Goal: Entertainment & Leisure: Consume media (video, audio)

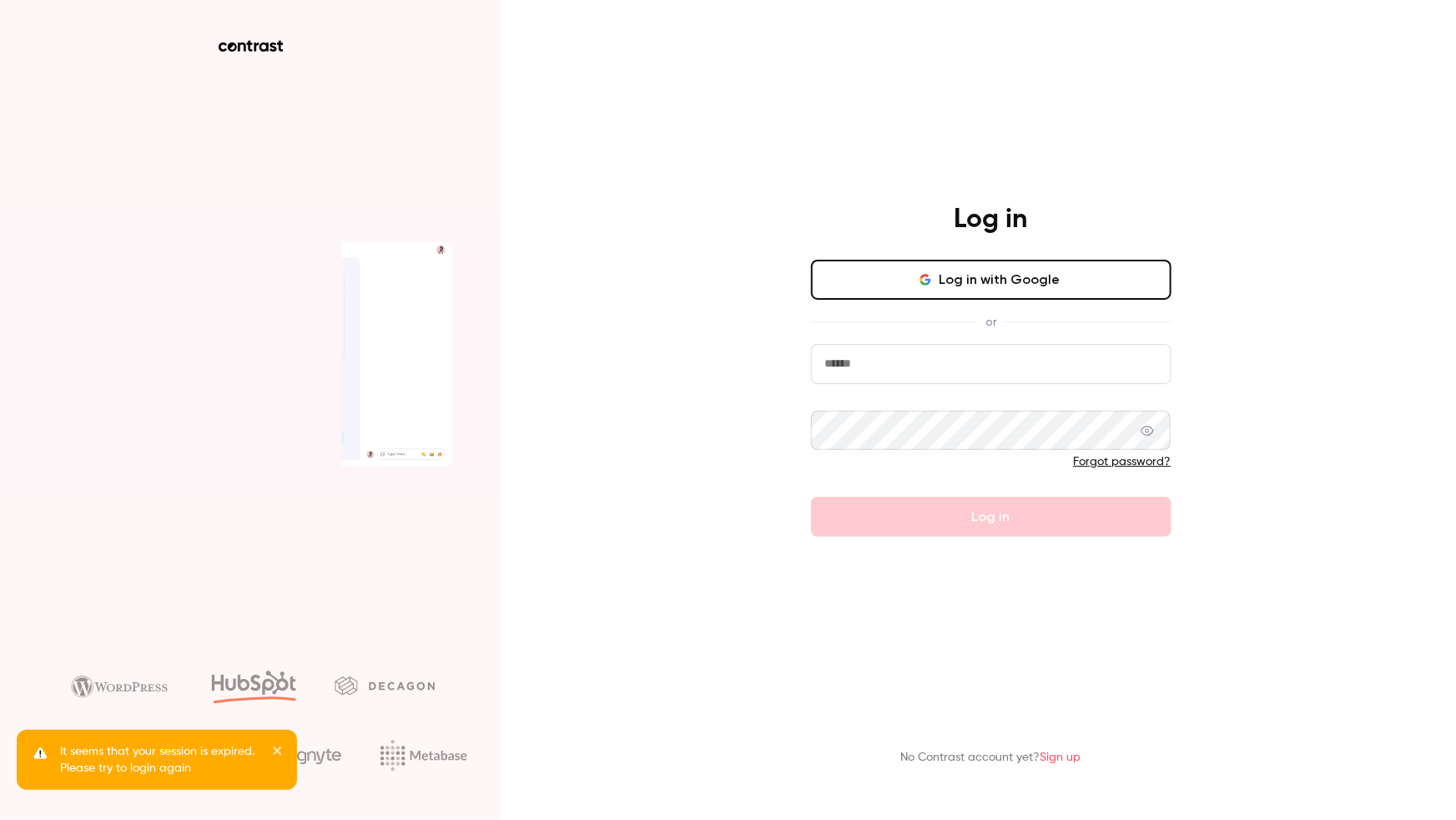
type input "**********"
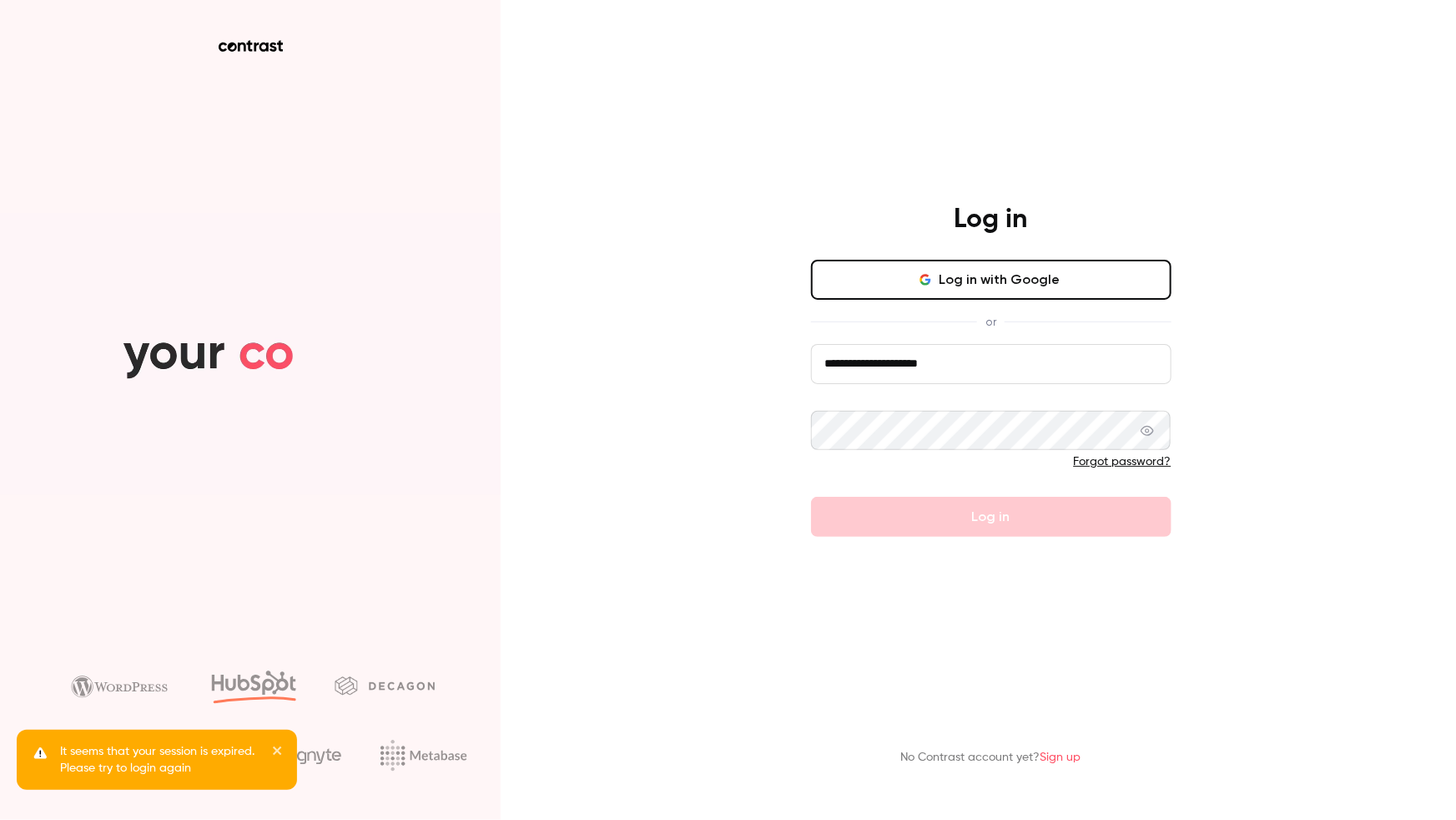
click at [1150, 280] on button "Log in with Google" at bounding box center [991, 280] width 361 height 40
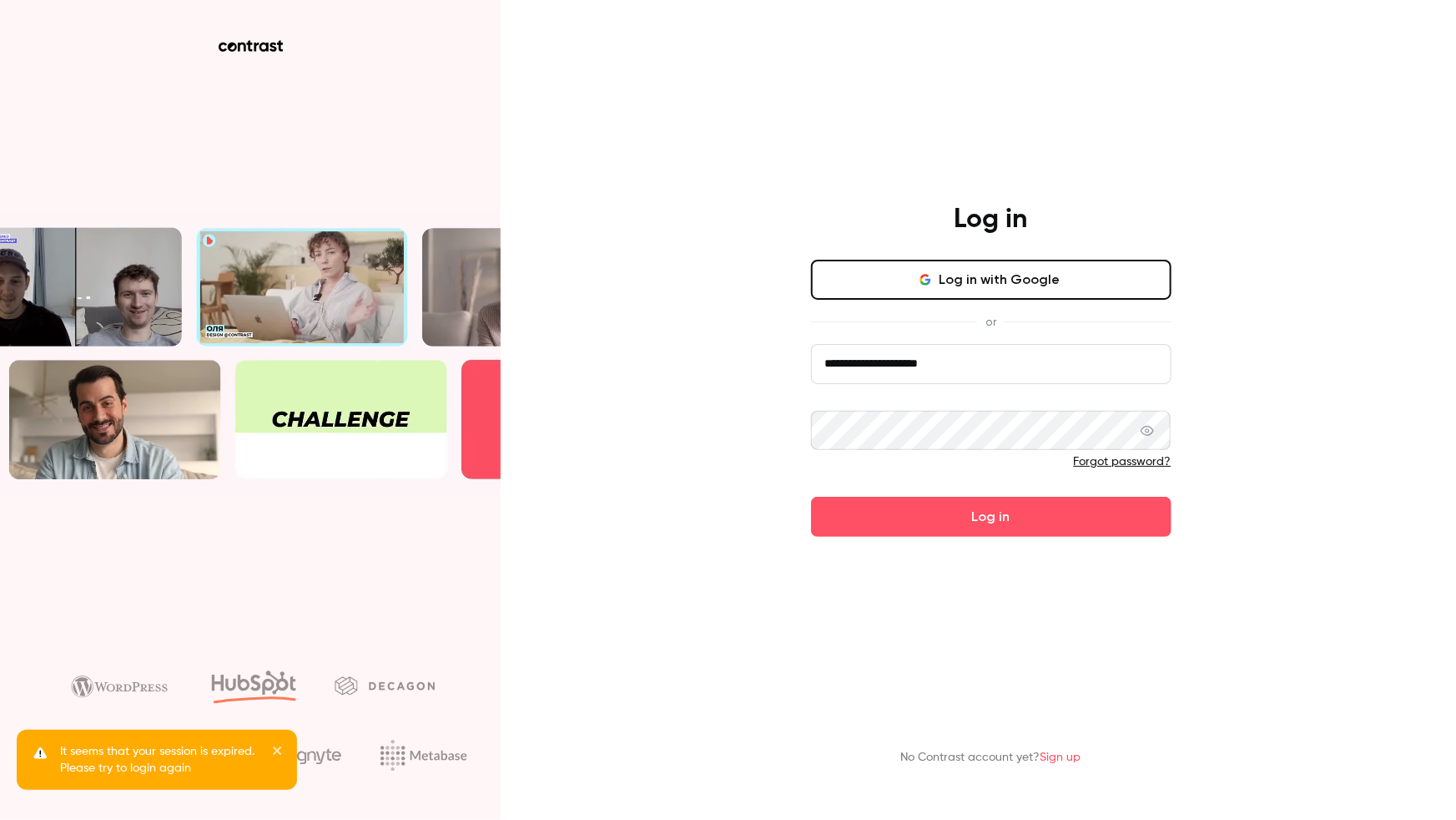
drag, startPoint x: 1077, startPoint y: 514, endPoint x: 984, endPoint y: 371, distance: 170.6
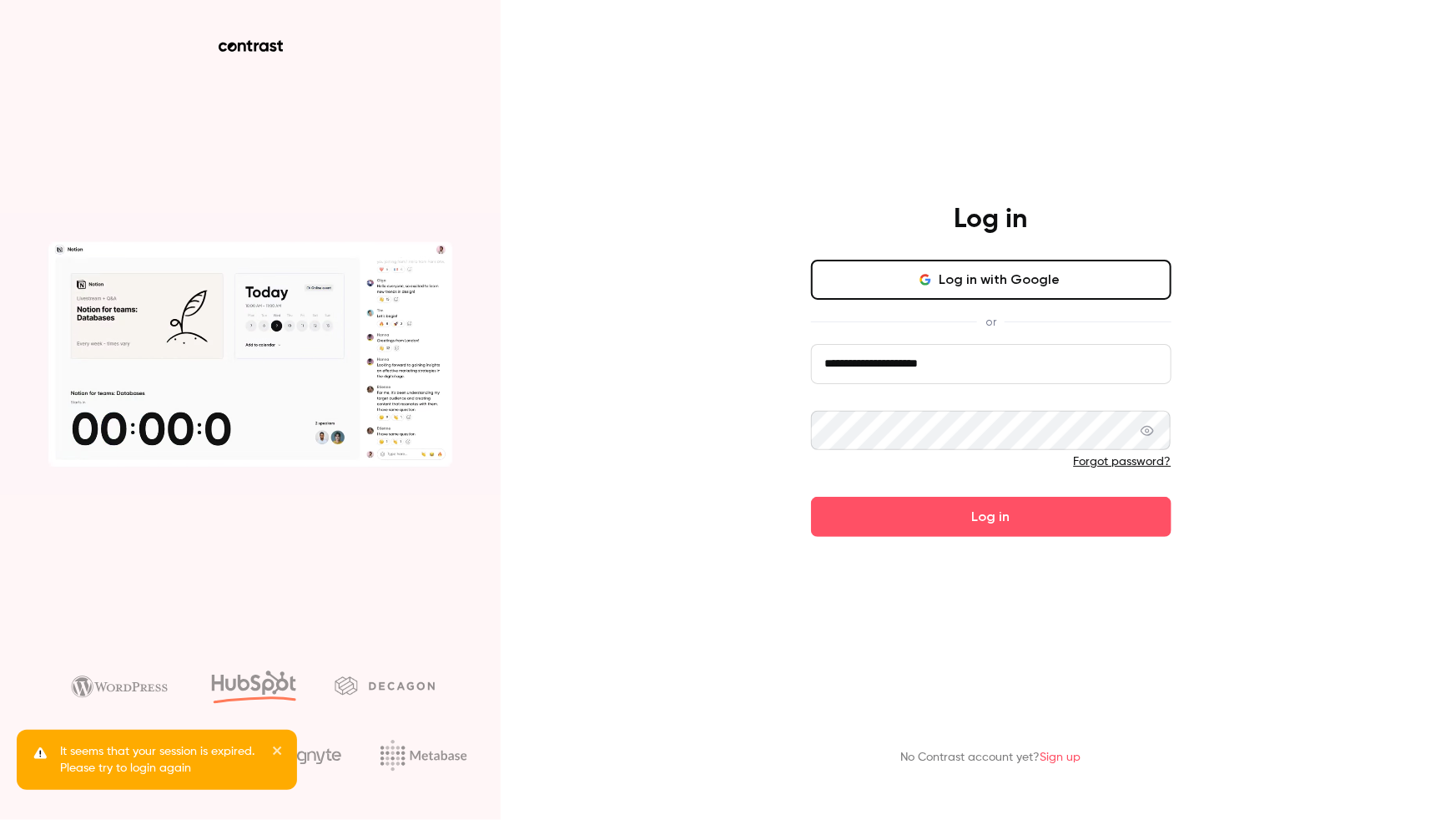
click at [1077, 514] on button "Log in" at bounding box center [991, 516] width 361 height 40
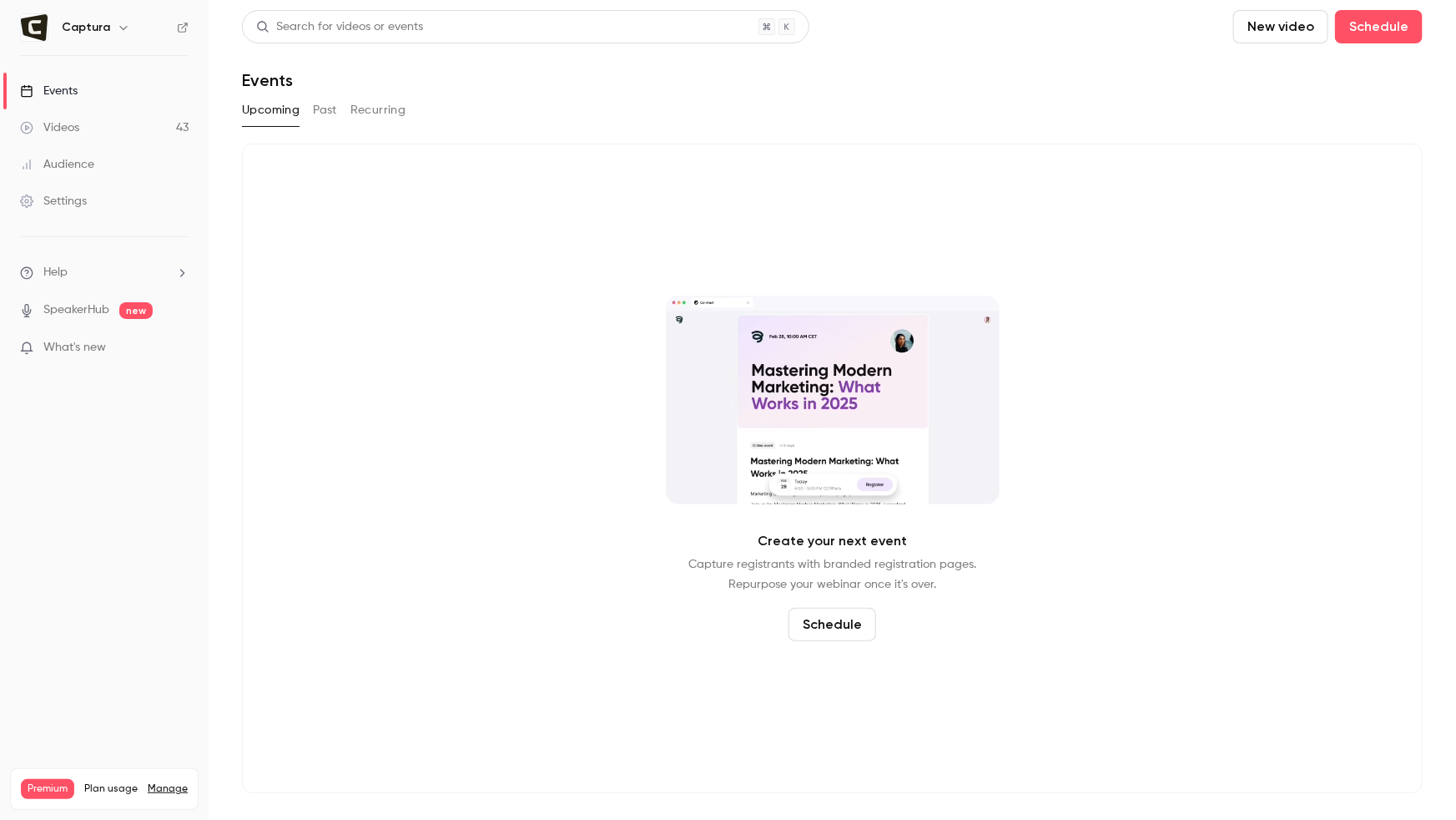
click at [91, 127] on link "Videos 43" at bounding box center [104, 128] width 208 height 37
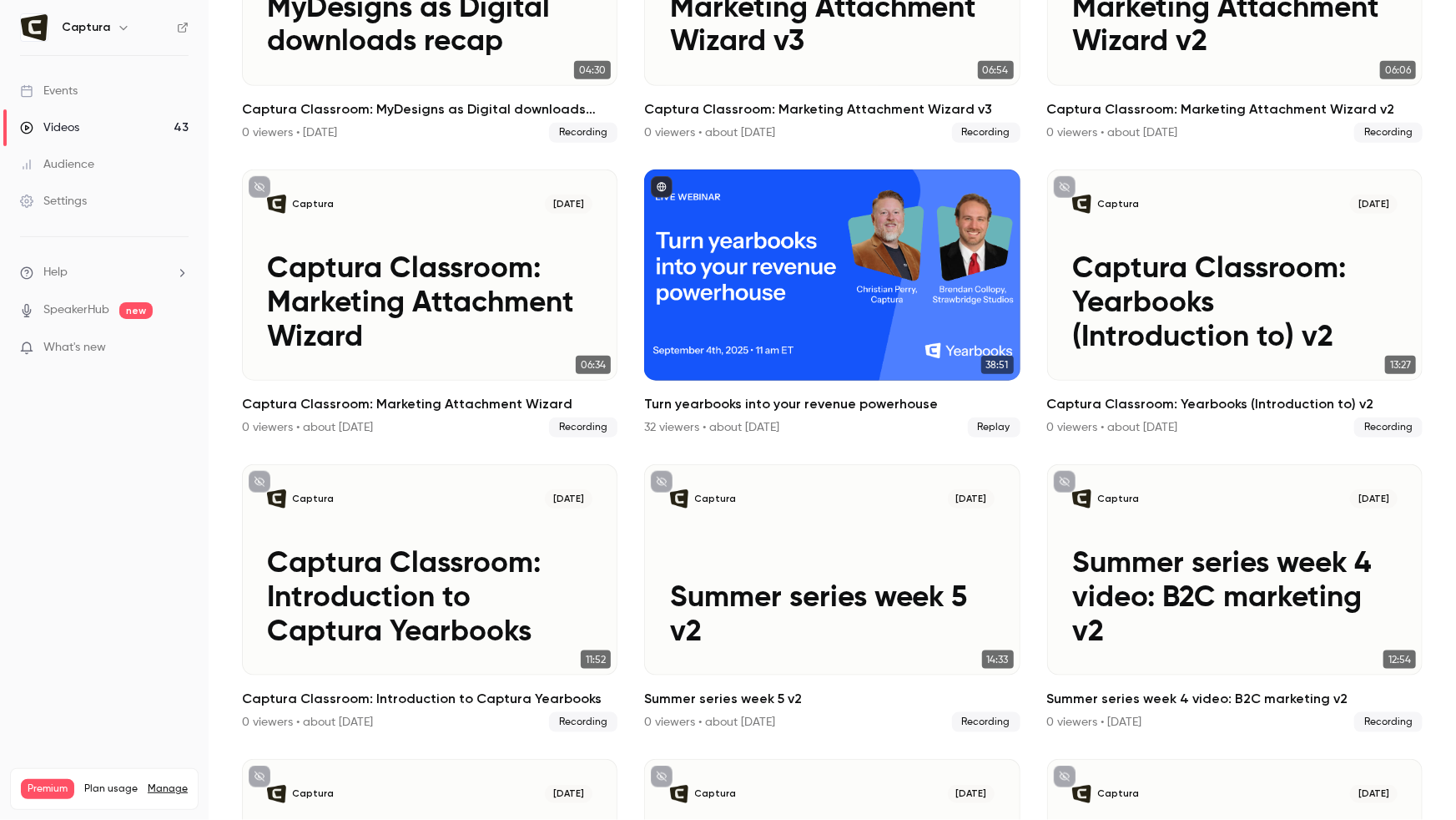
scroll to position [560, 0]
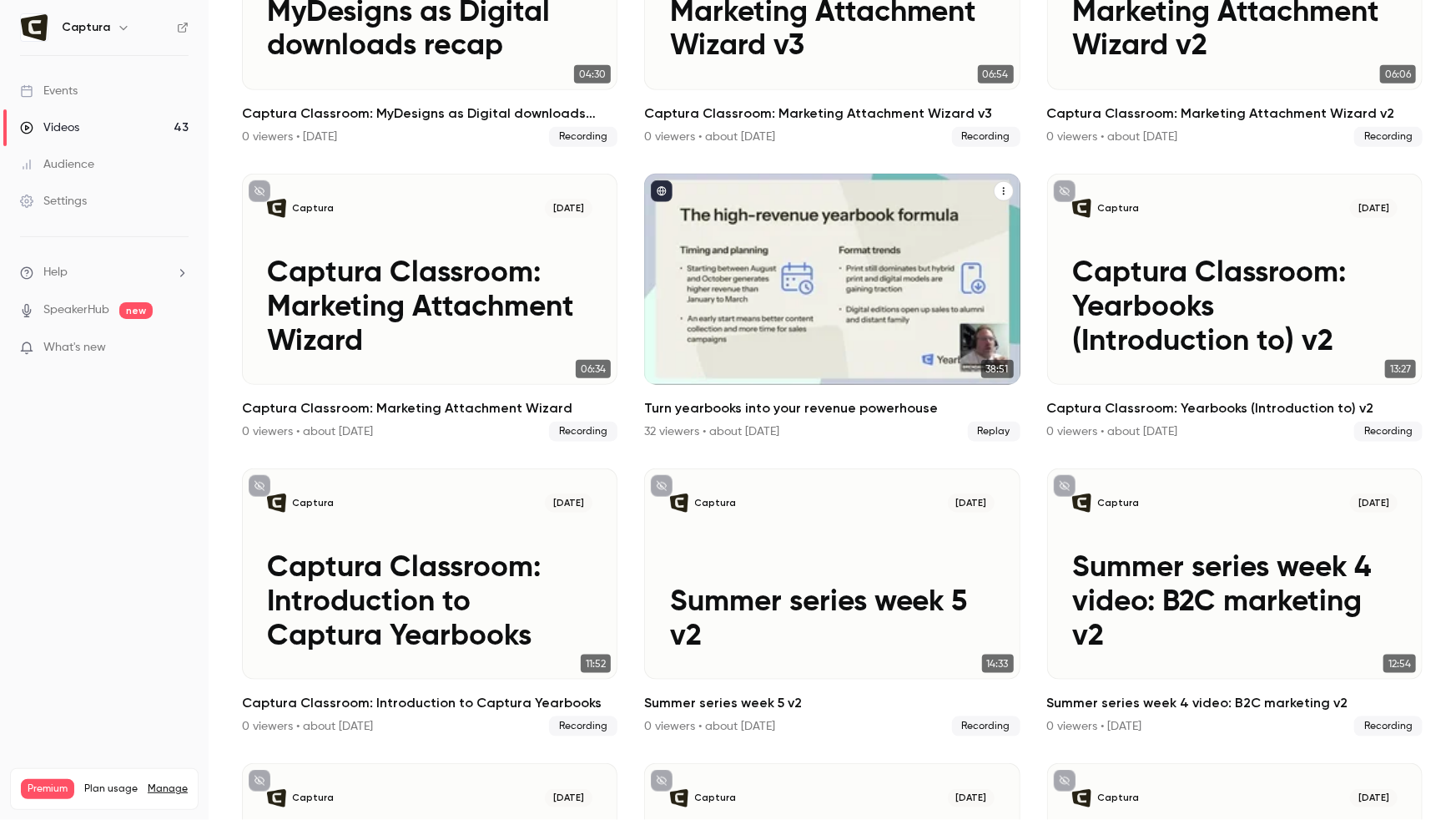
click at [838, 281] on div "Turn yearbooks into your revenue powerhouse" at bounding box center [832, 280] width 375 height 211
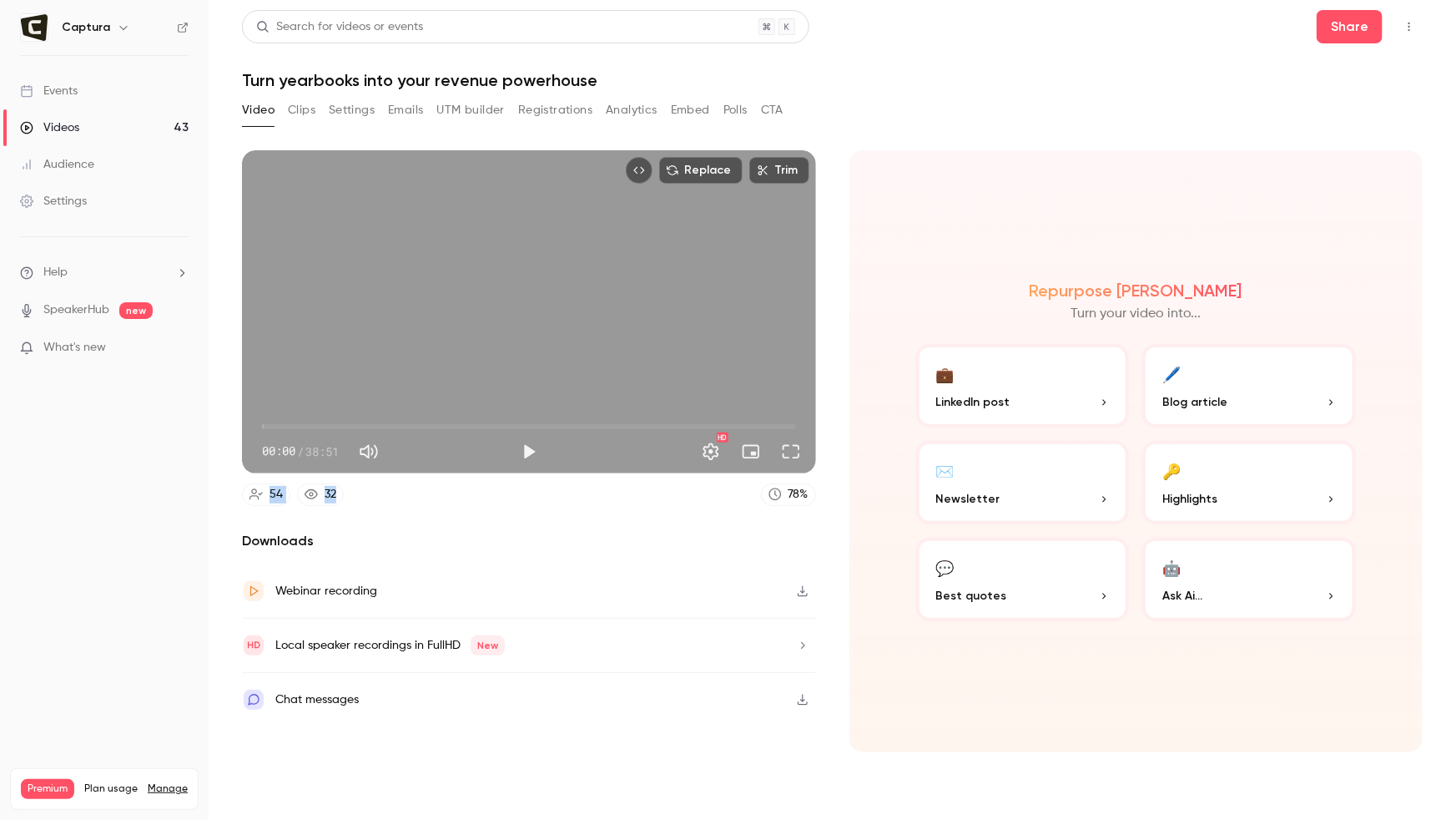
drag, startPoint x: 370, startPoint y: 496, endPoint x: 237, endPoint y: 493, distance: 133.0
click at [237, 493] on main "Search for videos or events Share Turn yearbooks into your revenue powerhouse V…" at bounding box center [832, 410] width 1248 height 820
copy div "54 32"
drag, startPoint x: 555, startPoint y: 77, endPoint x: 225, endPoint y: 78, distance: 330.0
click at [225, 78] on main "Search for videos or events Share Turn yearbooks into your revenue powerhouse V…" at bounding box center [832, 410] width 1248 height 820
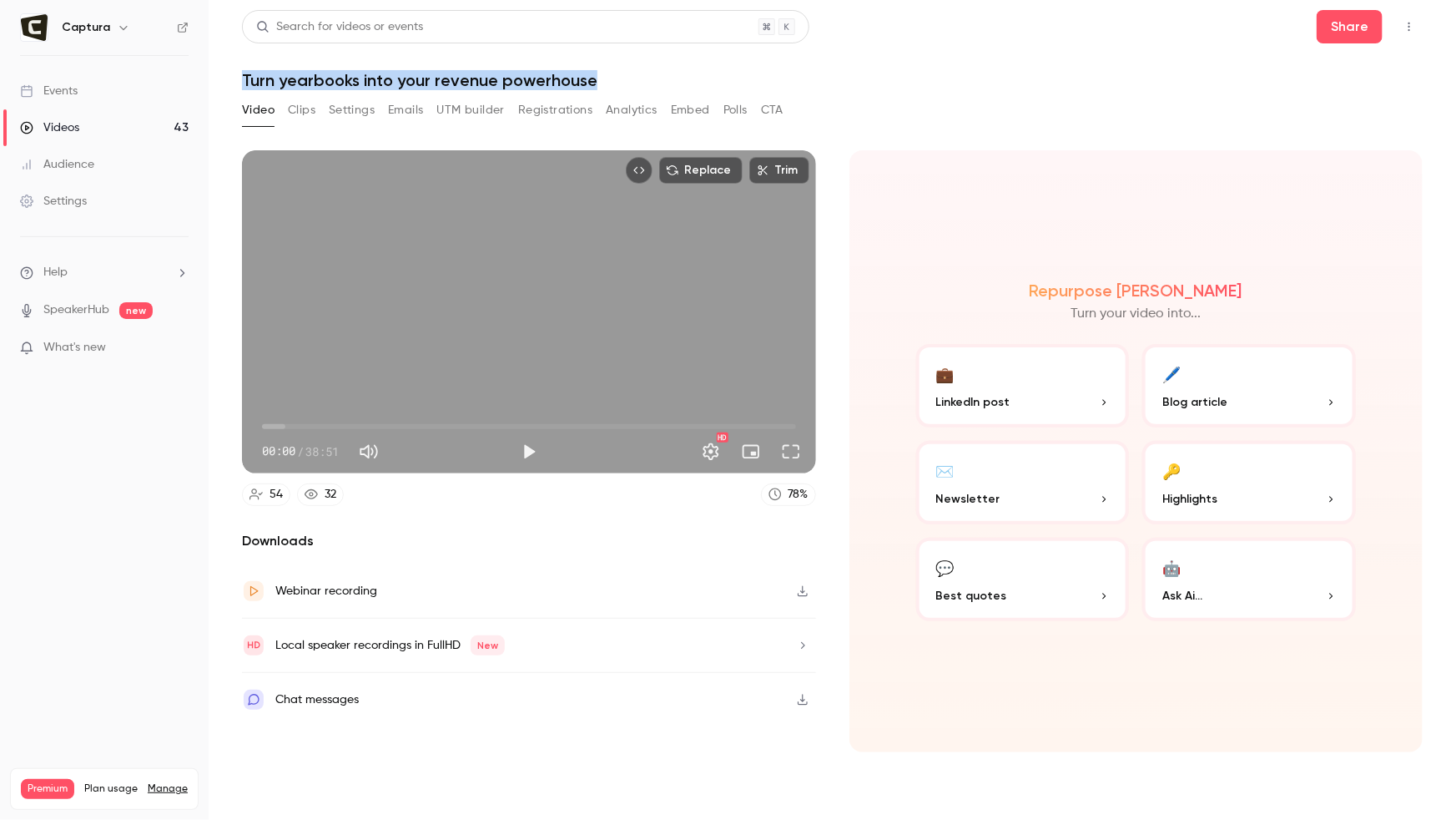
copy h1 "Turn yearbooks into your revenue powerhouse"
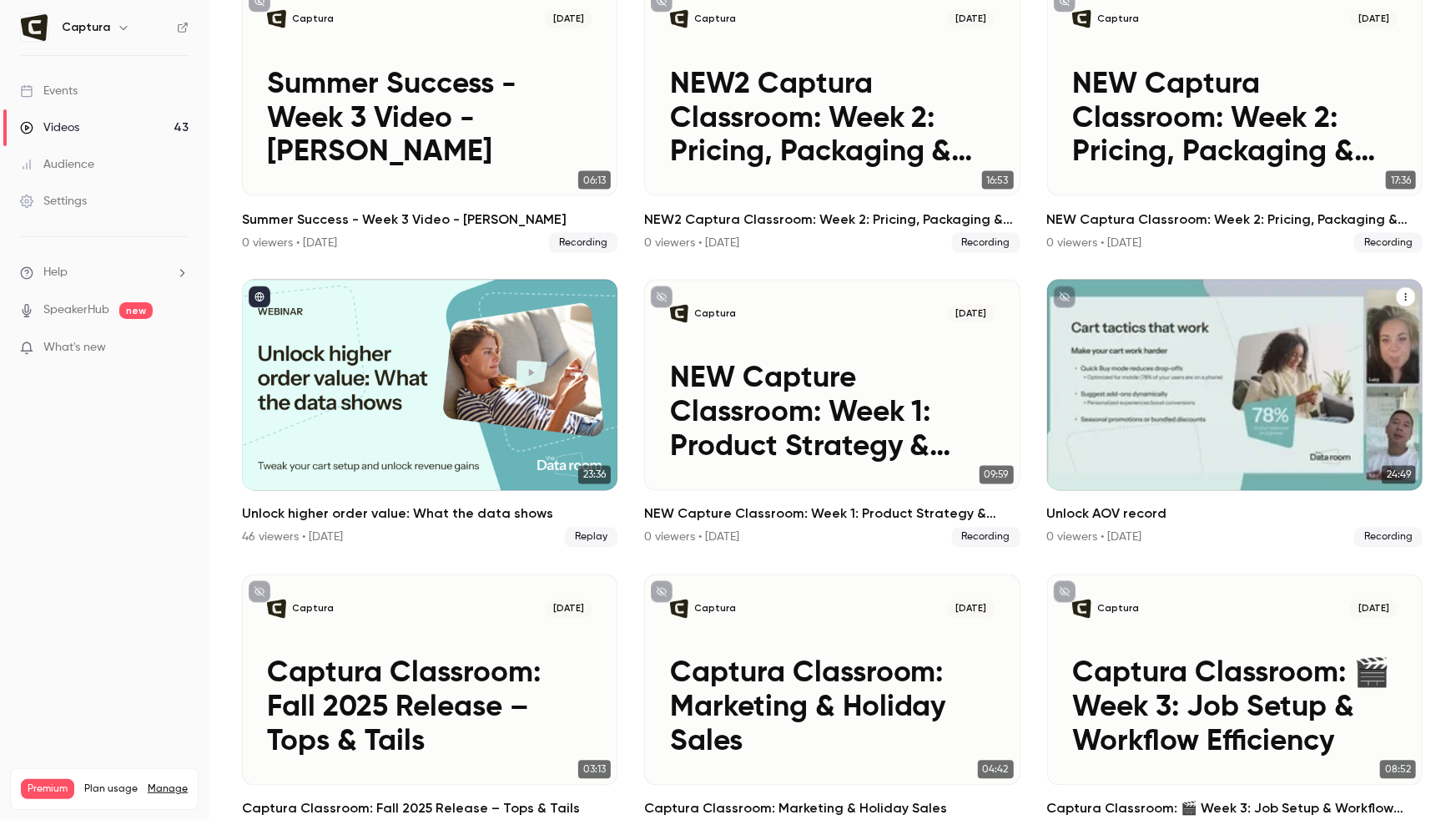
scroll to position [1368, 0]
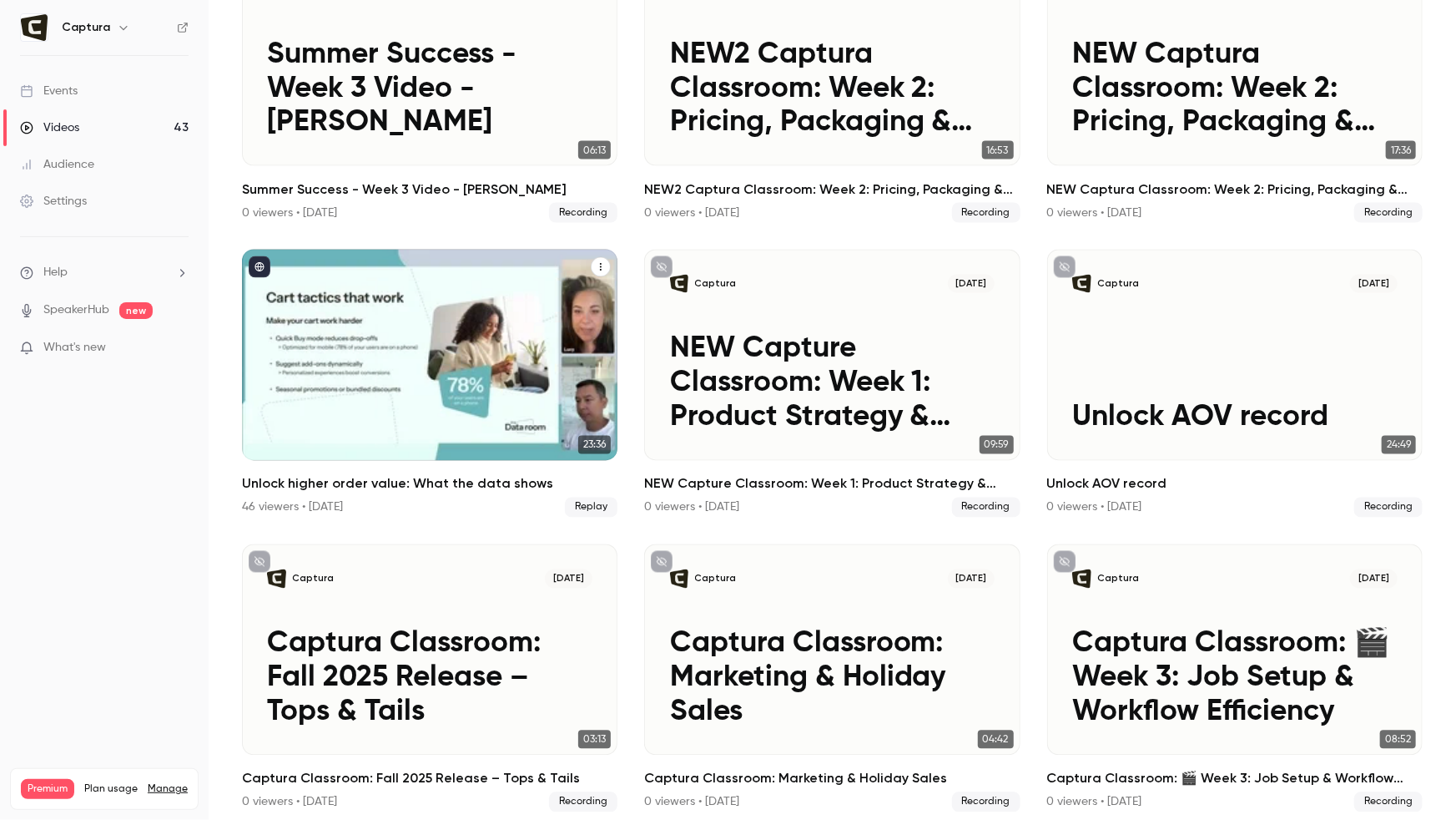
click at [471, 483] on h2 "Unlock higher order value: What the data shows" at bounding box center [430, 484] width 375 height 20
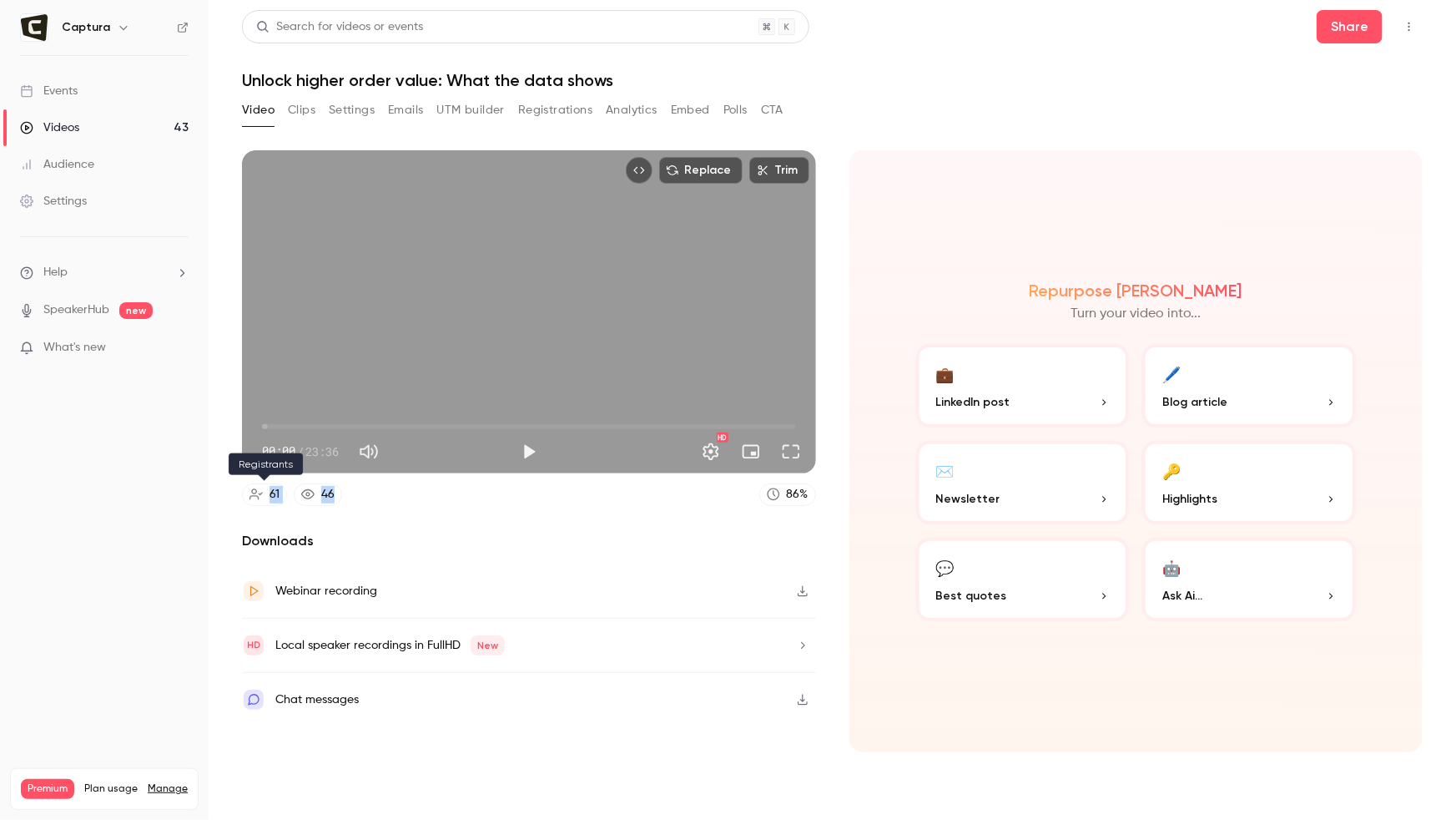
drag, startPoint x: 318, startPoint y: 497, endPoint x: 263, endPoint y: 496, distance: 55.0
click at [263, 496] on div "61 46 86 %" at bounding box center [530, 494] width 575 height 22
drag, startPoint x: 629, startPoint y: 83, endPoint x: 243, endPoint y: 76, distance: 386.1
click at [243, 75] on h1 "Unlock higher order value: What the data shows" at bounding box center [833, 80] width 1180 height 20
